Goal: Information Seeking & Learning: Learn about a topic

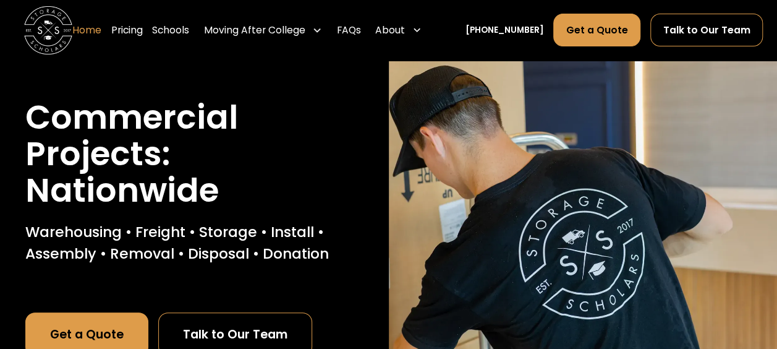
click at [93, 36] on link "Home" at bounding box center [86, 30] width 29 height 34
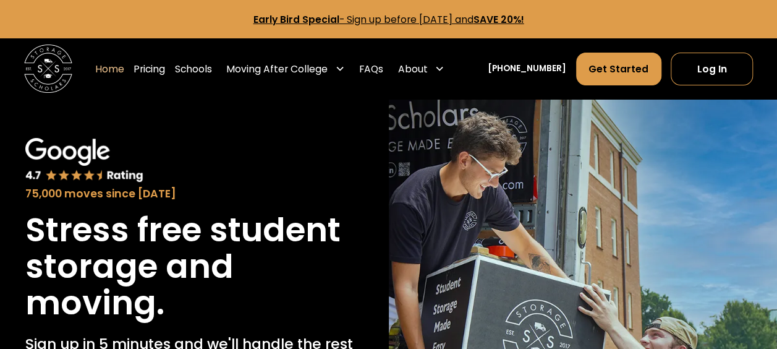
scroll to position [124, 0]
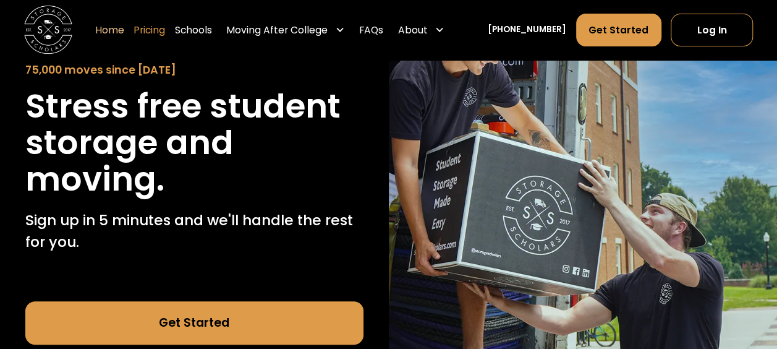
click at [162, 34] on link "Pricing" at bounding box center [149, 30] width 32 height 34
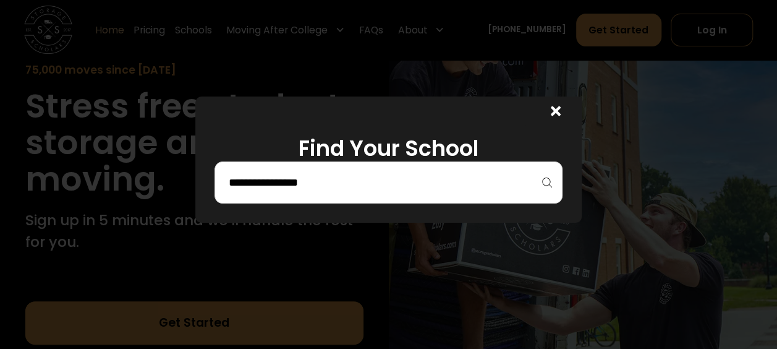
click at [550, 113] on div at bounding box center [552, 110] width 58 height 29
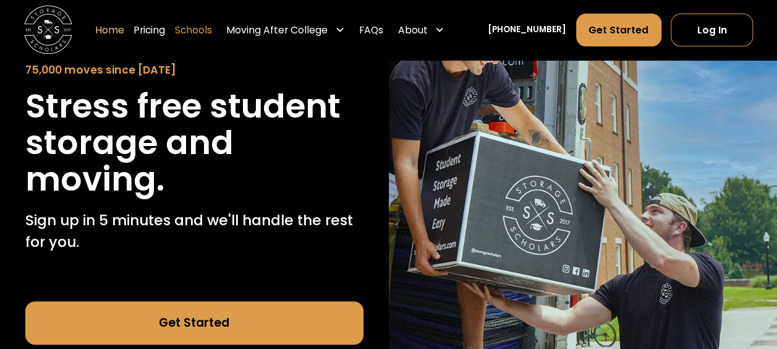
click at [210, 36] on link "Schools" at bounding box center [193, 30] width 37 height 34
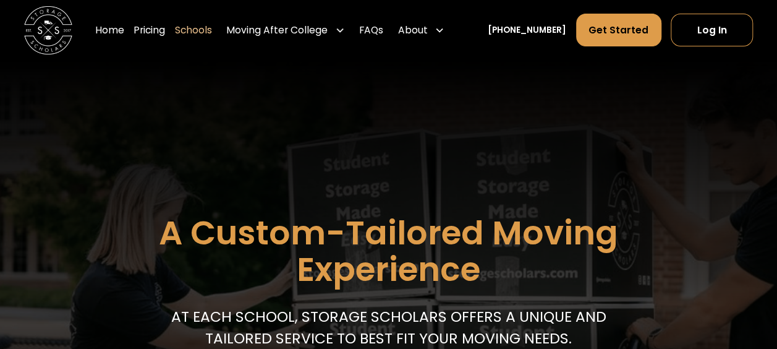
click at [156, 35] on link "Pricing" at bounding box center [149, 30] width 32 height 34
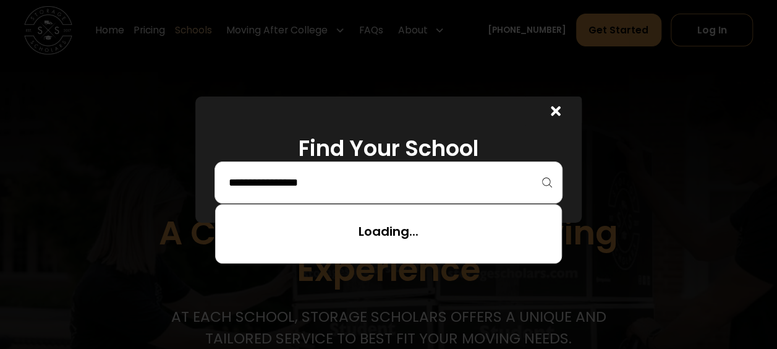
click at [317, 182] on input "search" at bounding box center [387, 182] width 321 height 21
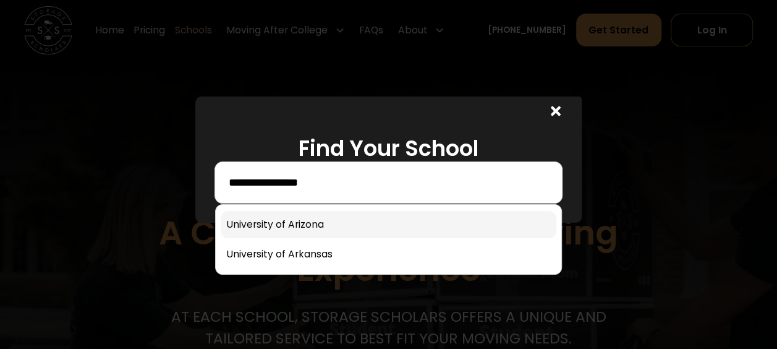
type input "**********"
click at [300, 219] on link at bounding box center [388, 224] width 335 height 27
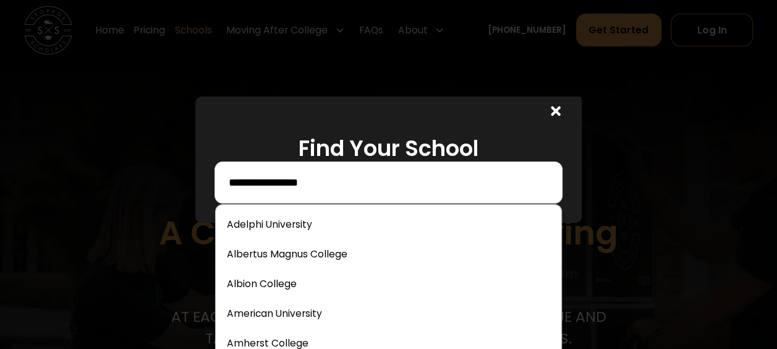
click at [332, 182] on input "**********" at bounding box center [387, 182] width 321 height 21
drag, startPoint x: 331, startPoint y: 182, endPoint x: 212, endPoint y: 179, distance: 119.3
click at [212, 179] on div "**********" at bounding box center [388, 159] width 386 height 126
click at [557, 113] on icon at bounding box center [556, 111] width 10 height 10
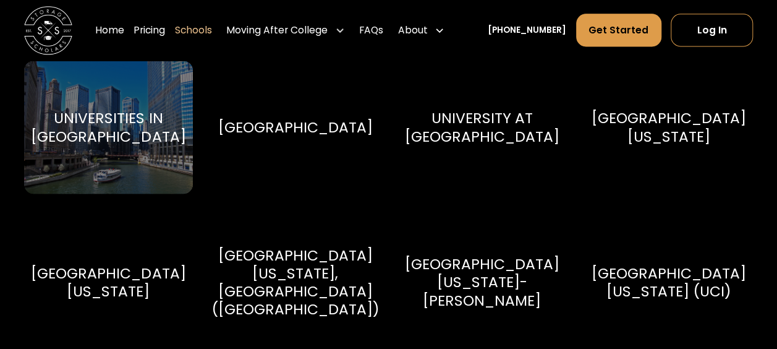
scroll to position [5501, 0]
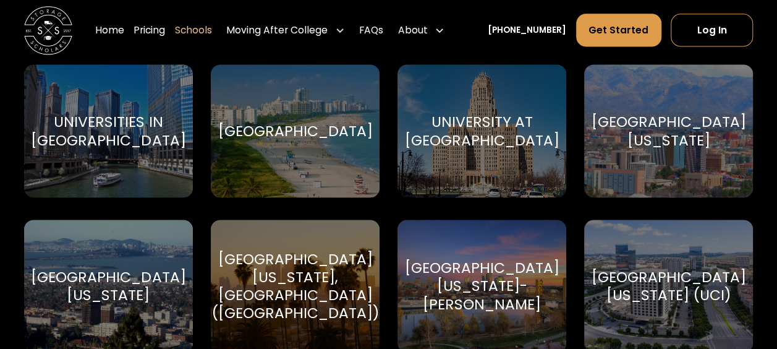
click at [652, 176] on div "University of Arizona University of Arizona" at bounding box center [668, 130] width 169 height 133
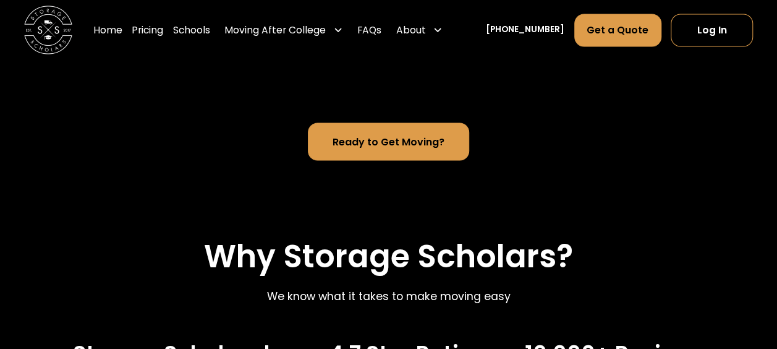
scroll to position [618, 0]
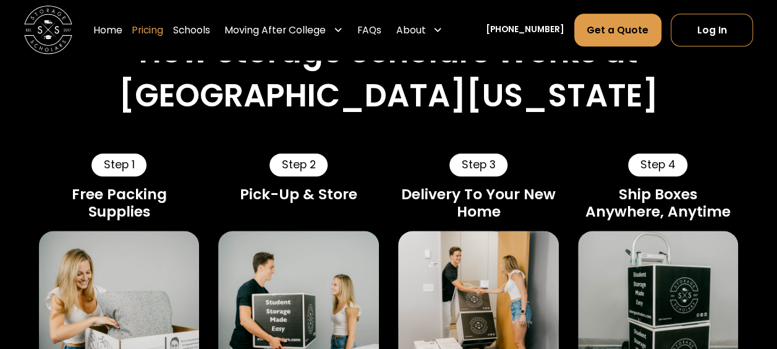
click at [163, 32] on link "Pricing" at bounding box center [148, 30] width 32 height 34
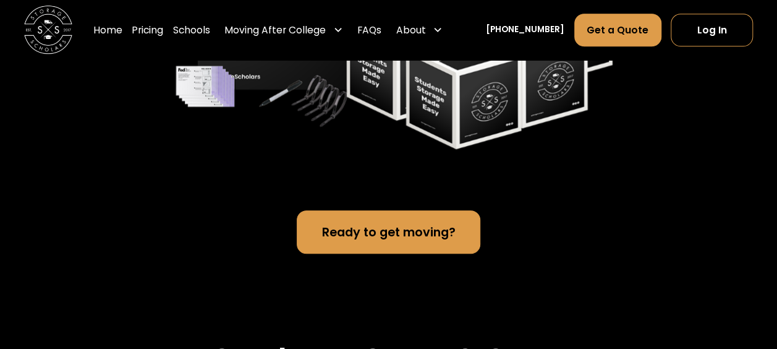
scroll to position [2316, 0]
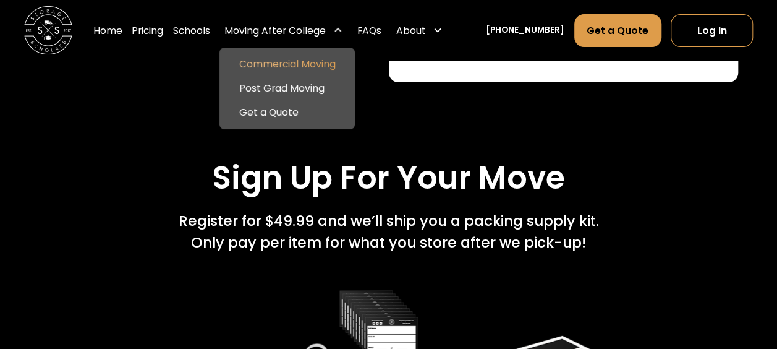
click at [271, 59] on link "Commercial Moving" at bounding box center [286, 64] width 125 height 24
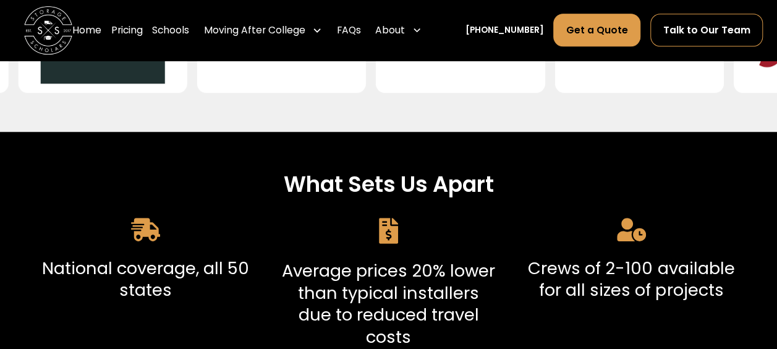
scroll to position [494, 0]
